Goal: Transaction & Acquisition: Purchase product/service

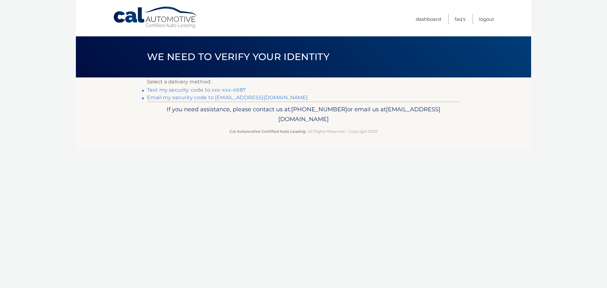
click at [150, 91] on link "Text my security code to xxx-xxx-4987" at bounding box center [196, 90] width 99 height 6
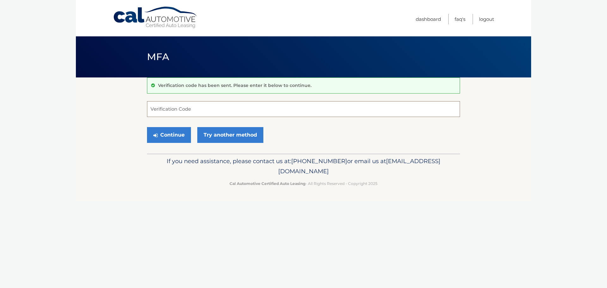
click at [190, 109] on input "Verification Code" at bounding box center [303, 109] width 313 height 16
type input "138140"
click at [180, 135] on button "Continue" at bounding box center [169, 135] width 44 height 16
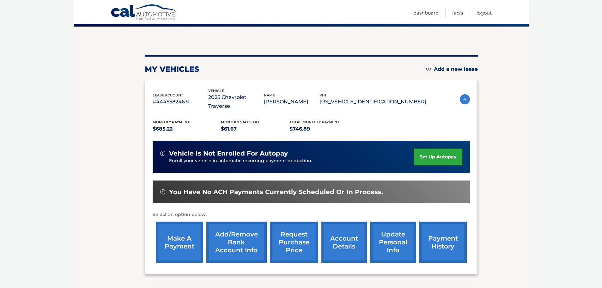
scroll to position [63, 0]
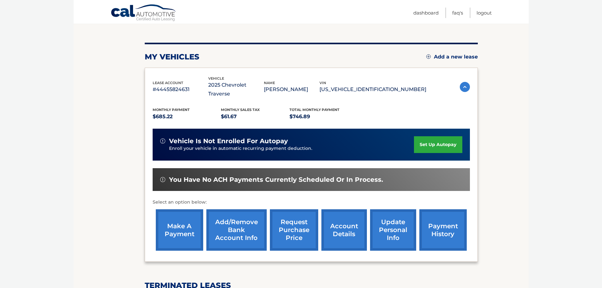
click at [180, 218] on link "make a payment" at bounding box center [179, 229] width 47 height 41
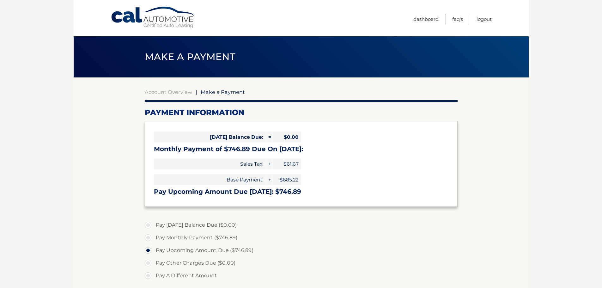
select select "ZTViYmIzZDAtMGE3Ny00ZDZjLWEwZjQtY2ZmZGZjNTU1YWEy"
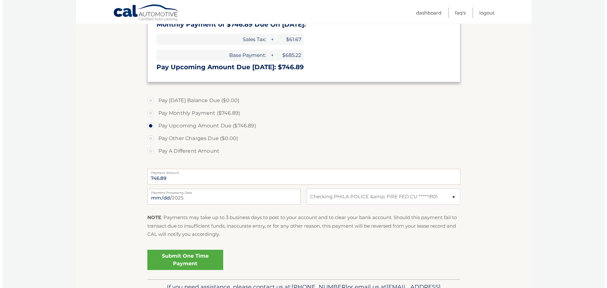
scroll to position [126, 0]
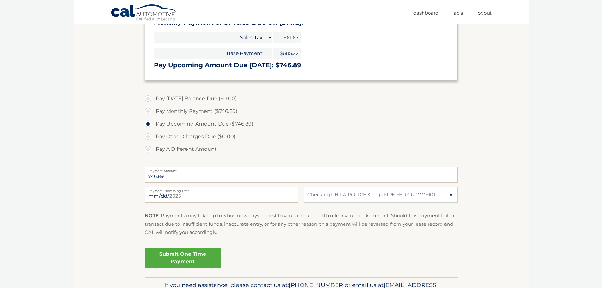
click at [174, 255] on link "Submit One Time Payment" at bounding box center [183, 258] width 76 height 20
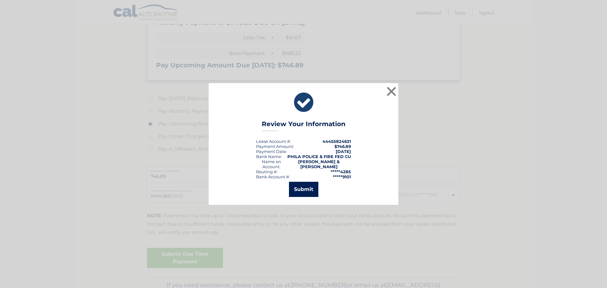
click at [302, 187] on button "Submit" at bounding box center [303, 189] width 29 height 15
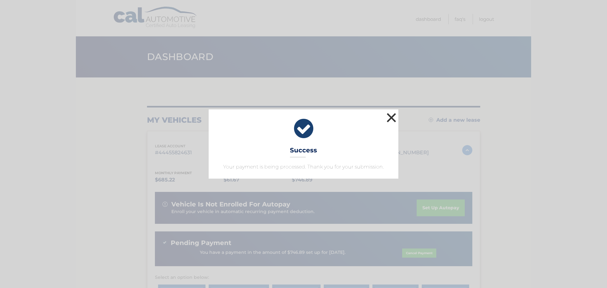
click at [393, 118] on button "×" at bounding box center [391, 117] width 13 height 13
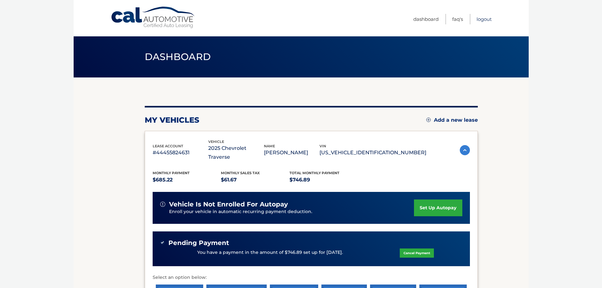
click at [486, 20] on link "Logout" at bounding box center [484, 19] width 15 height 10
